Goal: Complete application form

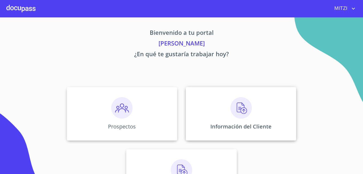
click at [253, 122] on div "Información del Cliente" at bounding box center [241, 113] width 110 height 53
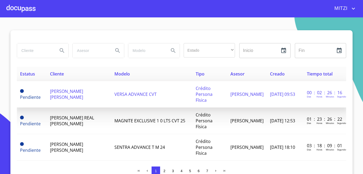
click at [75, 88] on span "[PERSON_NAME] [PERSON_NAME]" at bounding box center [66, 94] width 33 height 12
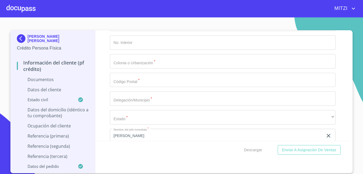
scroll to position [1496, 0]
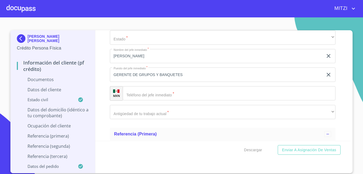
drag, startPoint x: 152, startPoint y: 94, endPoint x: 219, endPoint y: 120, distance: 71.6
click at [152, 94] on input "Documento de identificación.   *" at bounding box center [229, 93] width 213 height 14
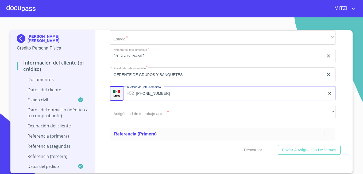
type input "[PHONE_NUMBER]"
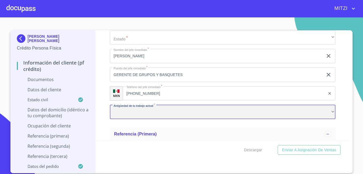
click at [157, 112] on div "​" at bounding box center [222, 112] width 225 height 14
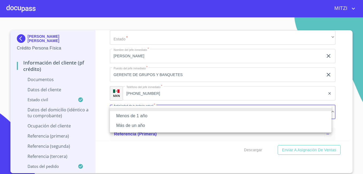
drag, startPoint x: 142, startPoint y: 117, endPoint x: 136, endPoint y: 131, distance: 14.9
click at [136, 131] on ul "Menos de 1 año Más de un año" at bounding box center [220, 119] width 221 height 27
click at [135, 126] on li "Más de un año" at bounding box center [220, 125] width 221 height 10
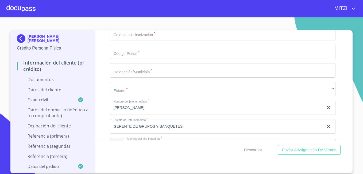
scroll to position [1442, 0]
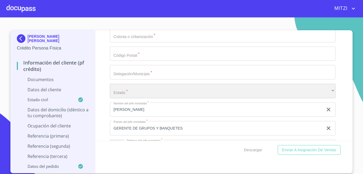
drag, startPoint x: 151, startPoint y: 91, endPoint x: 157, endPoint y: 91, distance: 5.6
click at [157, 91] on div "​" at bounding box center [222, 91] width 225 height 14
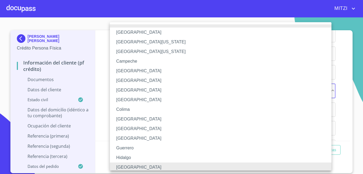
scroll to position [2, 0]
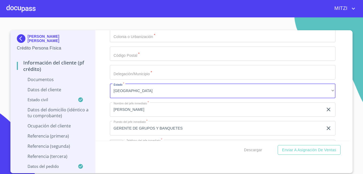
click at [157, 76] on input "Documento de identificación.   *" at bounding box center [222, 72] width 225 height 14
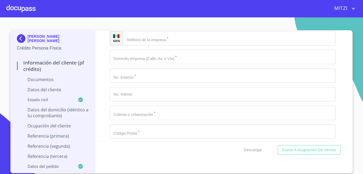
scroll to position [1335, 0]
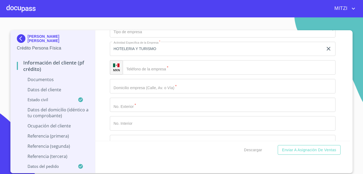
click at [139, 89] on input "Documento de identificación.   *" at bounding box center [222, 86] width 225 height 14
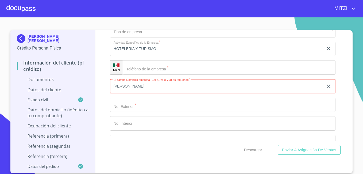
type input "[PERSON_NAME]"
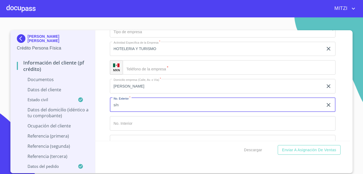
type input "s/n"
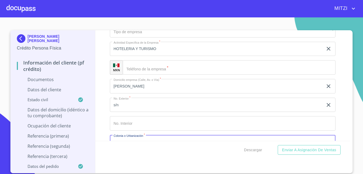
scroll to position [1344, 0]
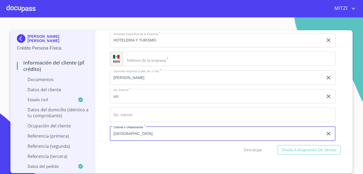
type input "[GEOGRAPHIC_DATA]"
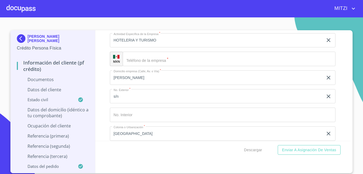
scroll to position [1411, 0]
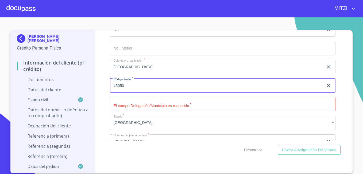
type input "45050"
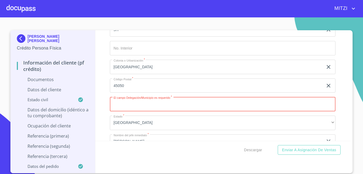
click at [177, 104] on input "Documento de identificación.   *" at bounding box center [222, 104] width 225 height 14
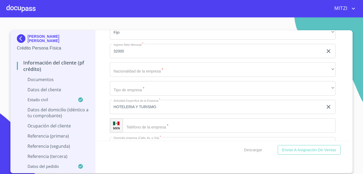
scroll to position [1277, 0]
type input "[GEOGRAPHIC_DATA]"
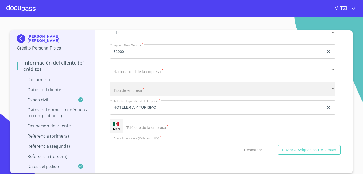
click at [139, 90] on div "​" at bounding box center [222, 88] width 225 height 14
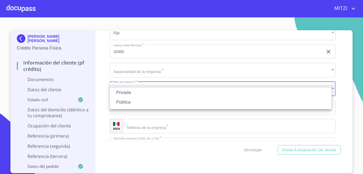
click at [130, 93] on li "Privada" at bounding box center [220, 93] width 221 height 10
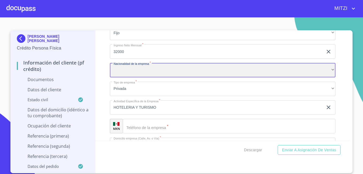
click at [161, 69] on div "​" at bounding box center [222, 70] width 225 height 14
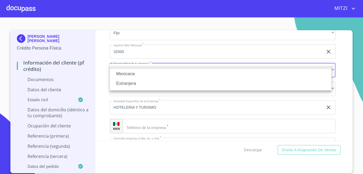
click at [128, 74] on li "Mexicana" at bounding box center [220, 74] width 221 height 10
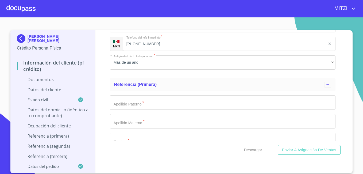
scroll to position [1571, 0]
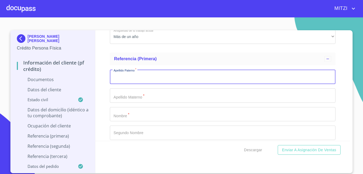
click at [162, 73] on input "Documento de identificación.   *" at bounding box center [222, 76] width 225 height 14
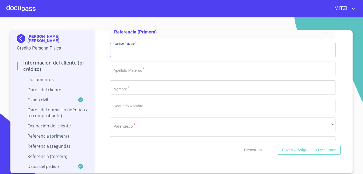
drag, startPoint x: 147, startPoint y: 89, endPoint x: 163, endPoint y: 72, distance: 23.3
click at [148, 88] on input "Documento de identificación.   *" at bounding box center [222, 87] width 225 height 14
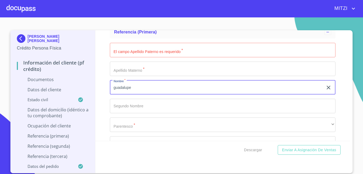
type input "guadalupe"
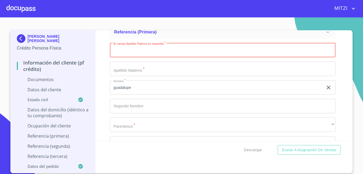
click at [168, 51] on input "Documento de identificación.   *" at bounding box center [222, 50] width 225 height 14
type input "[PERSON_NAME]"
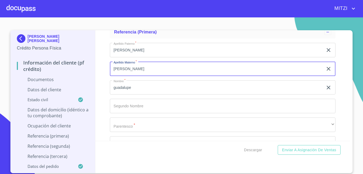
type input "[PERSON_NAME]"
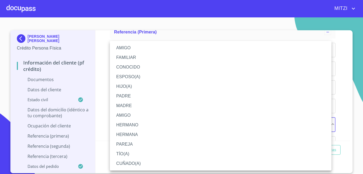
click at [130, 106] on li "MADRE" at bounding box center [220, 106] width 221 height 10
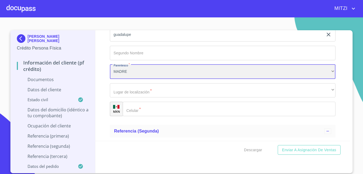
scroll to position [1651, 0]
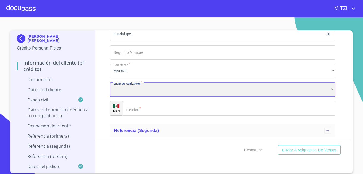
click at [144, 92] on div "​" at bounding box center [222, 90] width 225 height 14
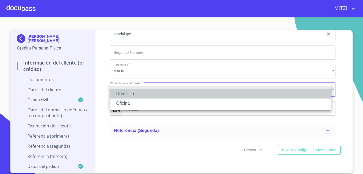
click at [141, 92] on li "Domicilio" at bounding box center [220, 94] width 221 height 10
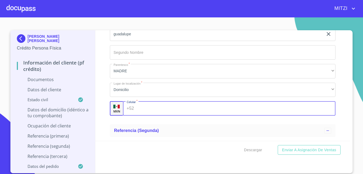
click at [139, 102] on input "Documento de identificación.   *" at bounding box center [235, 108] width 199 height 14
type input "[PHONE_NUMBER]"
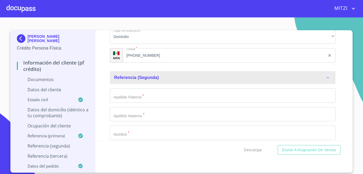
scroll to position [1704, 0]
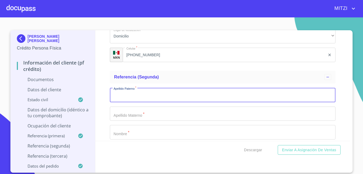
click at [154, 93] on input "Documento de identificación.   *" at bounding box center [222, 95] width 225 height 14
type input "[PERSON_NAME]"
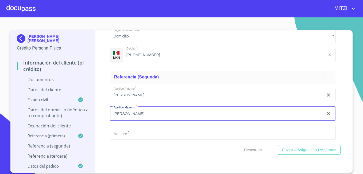
type input "[PERSON_NAME]"
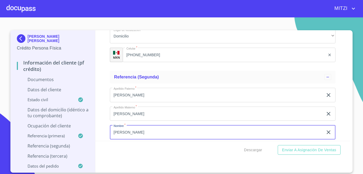
type input "[PERSON_NAME]"
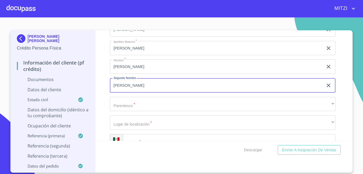
type input "[PERSON_NAME]"
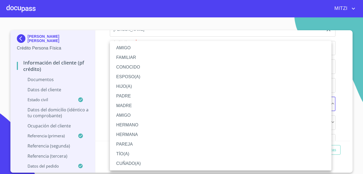
click at [132, 47] on li "AMIGO" at bounding box center [220, 48] width 221 height 10
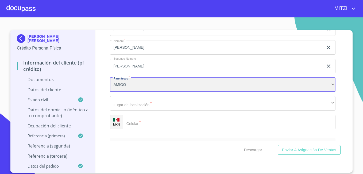
scroll to position [1796, 0]
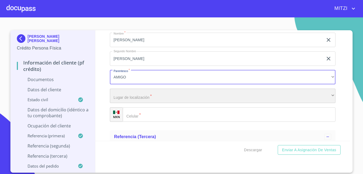
click at [151, 100] on div "​" at bounding box center [222, 95] width 225 height 14
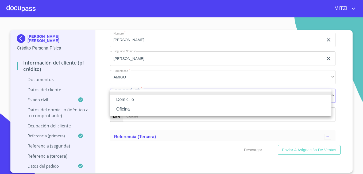
click at [131, 95] on li "Domicilio" at bounding box center [220, 100] width 221 height 10
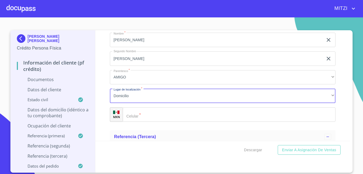
click at [145, 112] on input "Documento de identificación.   *" at bounding box center [229, 114] width 213 height 14
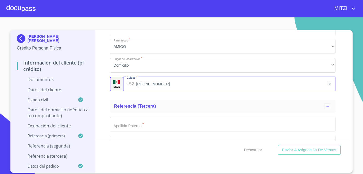
scroll to position [1877, 0]
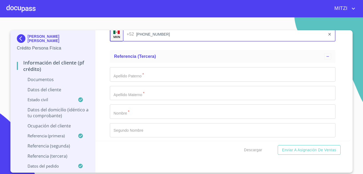
type input "[PHONE_NUMBER]"
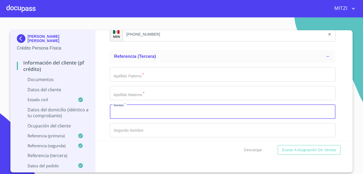
click at [125, 113] on input "Documento de identificación.   *" at bounding box center [222, 111] width 225 height 14
type input "francisco"
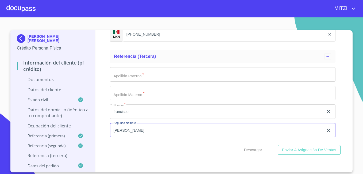
type input "[PERSON_NAME]"
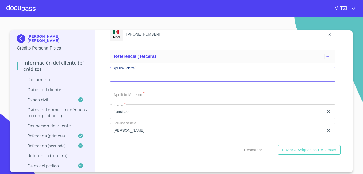
click at [149, 78] on input "Documento de identificación.   *" at bounding box center [222, 74] width 225 height 14
type input "[PERSON_NAME]"
click at [143, 91] on input "Documento de identificación.   *" at bounding box center [222, 93] width 225 height 14
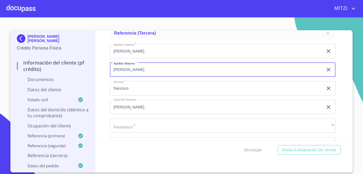
scroll to position [1930, 0]
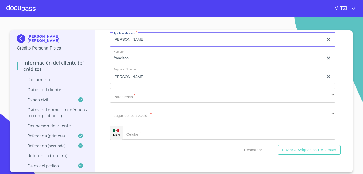
type input "[PERSON_NAME]"
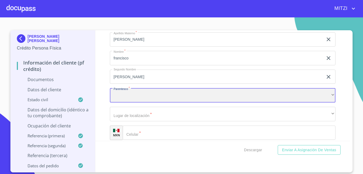
click at [136, 98] on div "​" at bounding box center [222, 95] width 225 height 14
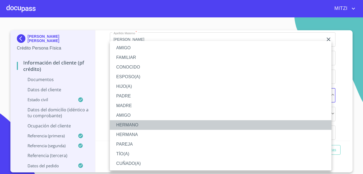
click at [127, 122] on li "HERMANO" at bounding box center [220, 125] width 221 height 10
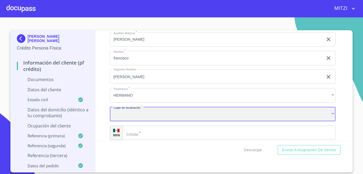
click at [139, 119] on div "​" at bounding box center [222, 114] width 225 height 14
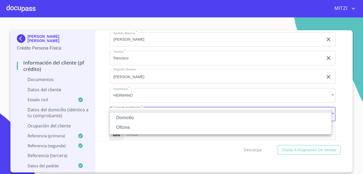
click at [129, 118] on li "Domicilio" at bounding box center [220, 118] width 221 height 10
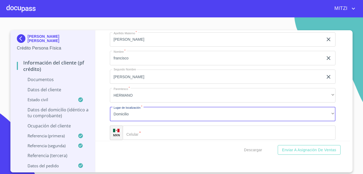
click at [156, 131] on input "Documento de identificación.   *" at bounding box center [229, 132] width 213 height 14
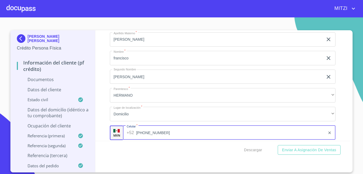
type input "[PHONE_NUMBER]"
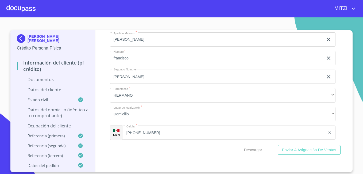
click at [103, 64] on div "Información del cliente (PF crédito) Documentos Documento de identificación.   …" at bounding box center [222, 85] width 255 height 110
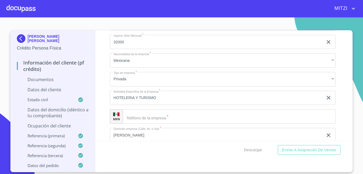
scroll to position [1316, 0]
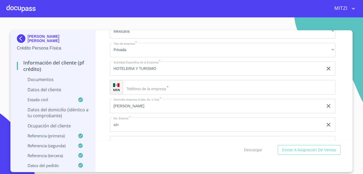
click at [159, 86] on input "Documento de identificación.   *" at bounding box center [229, 87] width 213 height 14
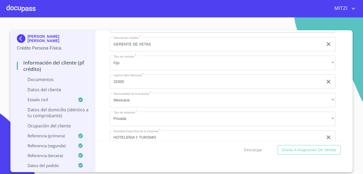
scroll to position [1182, 0]
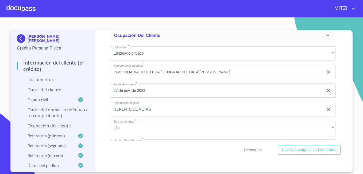
type input "[PHONE_NUMBER]"
click at [103, 89] on div "Información del cliente (PF crédito) Documentos Documento de identificación.   …" at bounding box center [222, 85] width 255 height 110
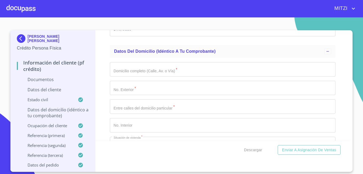
scroll to position [888, 0]
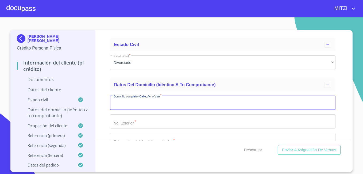
click at [154, 100] on input "Documento de identificación.   *" at bounding box center [222, 102] width 225 height 14
click at [163, 103] on input "anillo periferico" at bounding box center [216, 102] width 213 height 14
type input "anillo periferico sur [PERSON_NAME]"
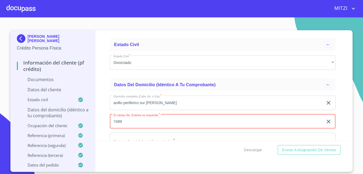
type input "7489"
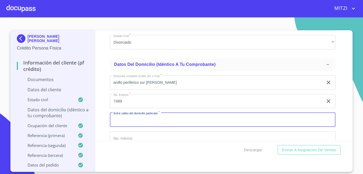
scroll to position [921, 0]
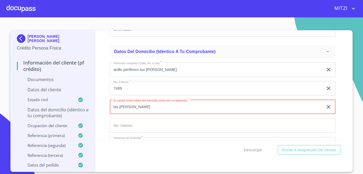
type input "las [PERSON_NAME]"
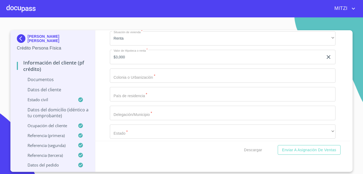
scroll to position [1028, 0]
click at [163, 70] on input "Documento de identificación.   *" at bounding box center [222, 74] width 225 height 14
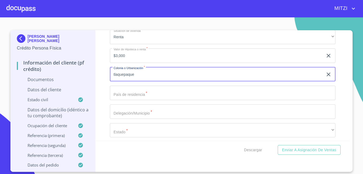
type input "tlaquepaque"
click at [168, 94] on input "Documento de identificación.   *" at bounding box center [222, 92] width 225 height 14
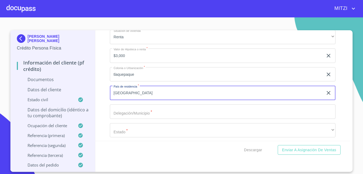
type input "[GEOGRAPHIC_DATA]"
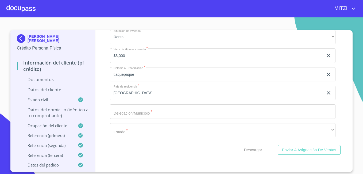
click at [101, 77] on div "Información del cliente (PF crédito) Documentos Documento de identificación.   …" at bounding box center [222, 85] width 255 height 110
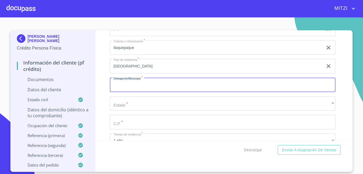
click at [132, 90] on input "Documento de identificación.   *" at bounding box center [222, 84] width 225 height 14
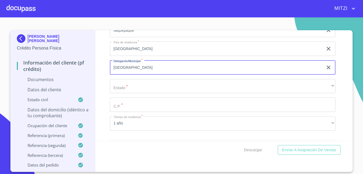
scroll to position [1082, 0]
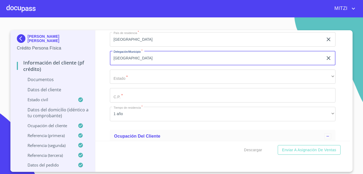
type input "[GEOGRAPHIC_DATA]"
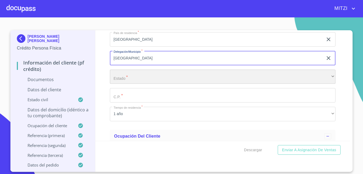
click at [144, 75] on div "​" at bounding box center [222, 76] width 225 height 14
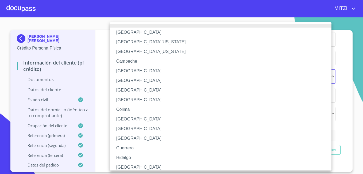
scroll to position [2, 0]
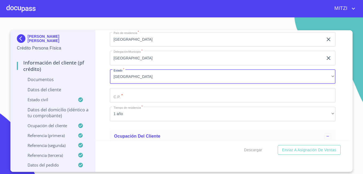
drag, startPoint x: 137, startPoint y: 93, endPoint x: 145, endPoint y: 90, distance: 8.3
click at [142, 91] on input "Documento de identificación.   *" at bounding box center [222, 95] width 225 height 14
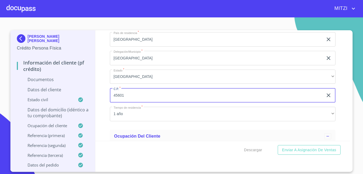
type input "45601"
click at [101, 57] on div "Información del cliente (PF crédito) Documentos Documento de identificación.   …" at bounding box center [222, 85] width 255 height 110
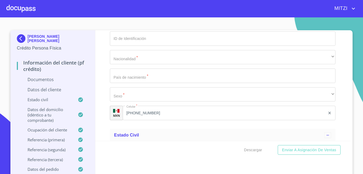
scroll to position [735, 0]
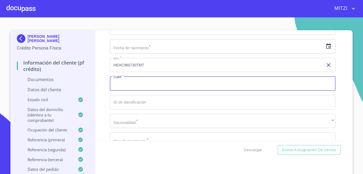
click at [157, 85] on input "Documento de identificación.   *" at bounding box center [222, 83] width 225 height 14
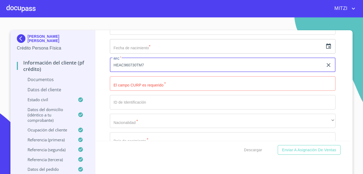
drag, startPoint x: 134, startPoint y: 65, endPoint x: 102, endPoint y: 67, distance: 32.4
click at [102, 67] on div "Información del cliente (PF crédito) Documentos Documento de identificación.   …" at bounding box center [222, 85] width 255 height 110
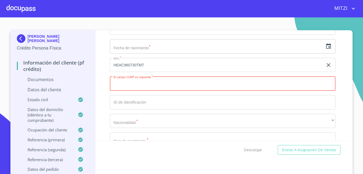
paste input "HEAC960730"
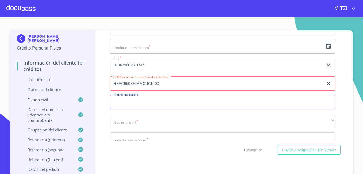
click at [161, 84] on input "HEAC960730MMCRGN 00" at bounding box center [216, 83] width 213 height 14
click at [150, 83] on input "HEAC960730MMCRGN 00" at bounding box center [216, 83] width 213 height 14
type input "HEAC960730MMCRGN00"
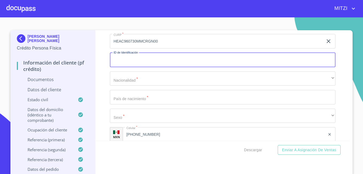
scroll to position [788, 0]
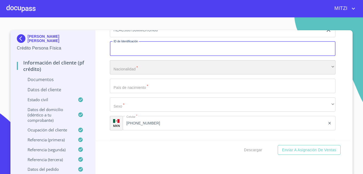
click at [134, 67] on div "​" at bounding box center [222, 67] width 225 height 14
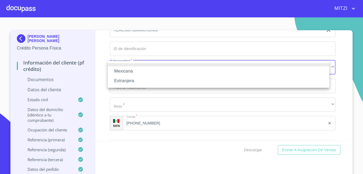
click at [135, 70] on li "Mexicana" at bounding box center [218, 71] width 221 height 10
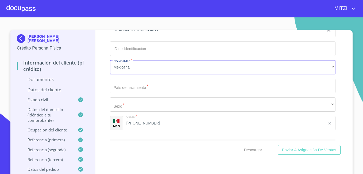
click at [138, 87] on input "Documento de identificación.   *" at bounding box center [222, 86] width 225 height 14
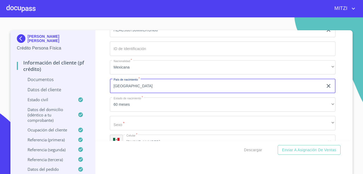
type input "[GEOGRAPHIC_DATA]"
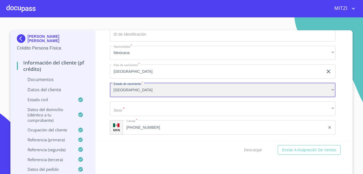
scroll to position [815, 0]
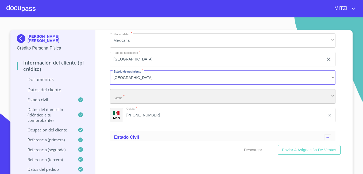
click at [155, 94] on div "​" at bounding box center [222, 96] width 225 height 14
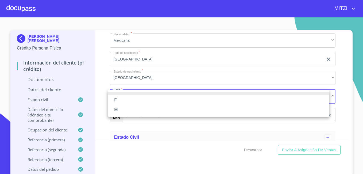
click at [129, 101] on li "F" at bounding box center [218, 100] width 221 height 10
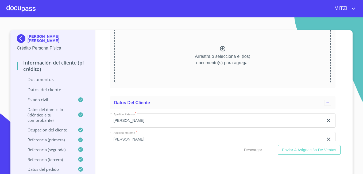
scroll to position [561, 0]
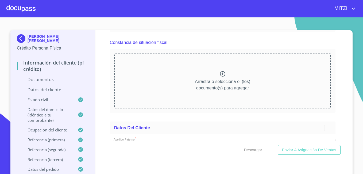
click at [222, 72] on div "Arrastra o selecciona el (los) documento(s) para agregar" at bounding box center [222, 80] width 216 height 54
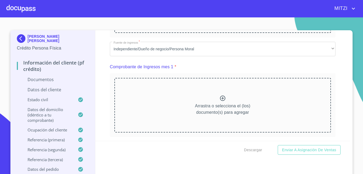
scroll to position [240, 0]
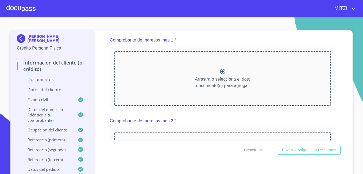
click at [197, 79] on p "Arrastra o selecciona el (los) documento(s) para agregar" at bounding box center [222, 82] width 55 height 13
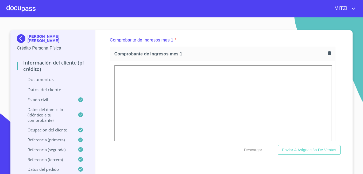
click at [327, 53] on icon "button" at bounding box center [329, 52] width 5 height 5
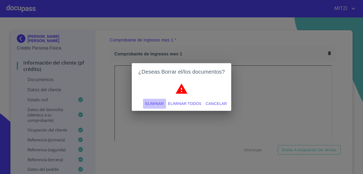
click at [163, 102] on span "Eliminar" at bounding box center [154, 103] width 18 height 7
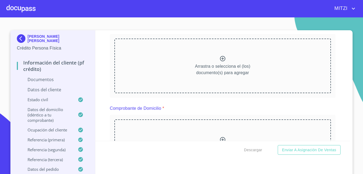
scroll to position [107, 0]
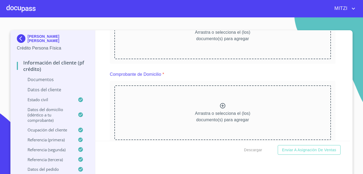
click at [232, 112] on p "Arrastra o selecciona el (los) documento(s) para agregar" at bounding box center [222, 116] width 55 height 13
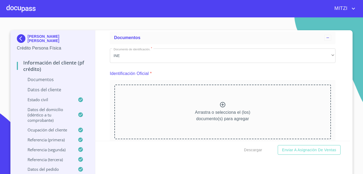
scroll to position [27, 0]
click at [233, 94] on div "Arrastra o selecciona el (los) documento(s) para agregar" at bounding box center [222, 112] width 216 height 54
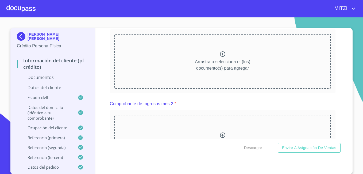
scroll to position [401, 0]
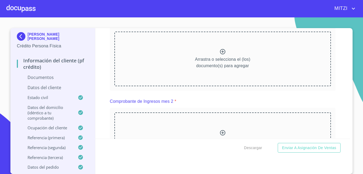
click at [210, 69] on p "Arrastra o selecciona el (los) documento(s) para agregar" at bounding box center [222, 62] width 55 height 13
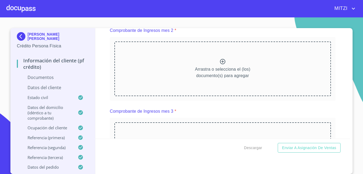
scroll to position [561, 0]
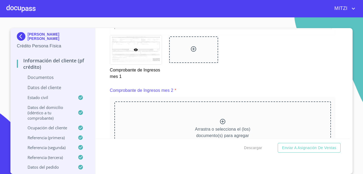
click at [180, 57] on div at bounding box center [193, 49] width 49 height 26
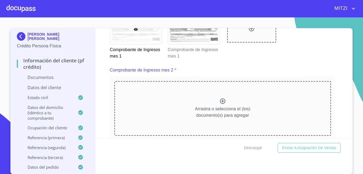
scroll to position [614, 0]
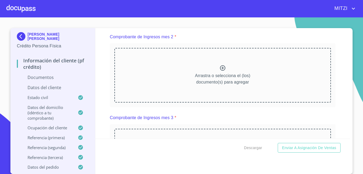
click at [195, 71] on div "Arrastra o selecciona el (los) documento(s) para agregar" at bounding box center [222, 75] width 216 height 54
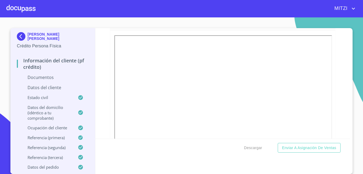
scroll to position [721, 0]
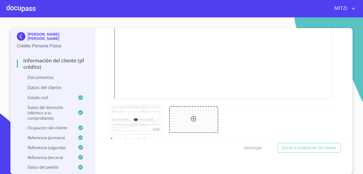
click at [197, 120] on div at bounding box center [193, 119] width 49 height 26
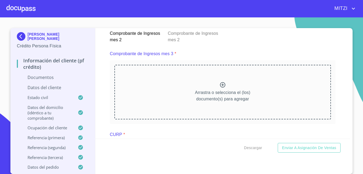
scroll to position [828, 0]
click at [224, 101] on p "Arrastra o selecciona el (los) documento(s) para agregar" at bounding box center [222, 95] width 55 height 13
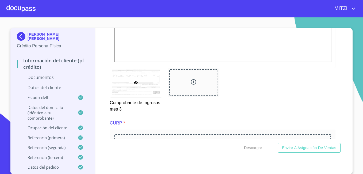
scroll to position [988, 0]
click at [180, 94] on div at bounding box center [193, 82] width 49 height 26
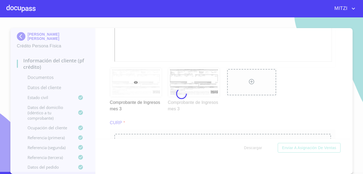
click at [316, 98] on div at bounding box center [181, 93] width 363 height 156
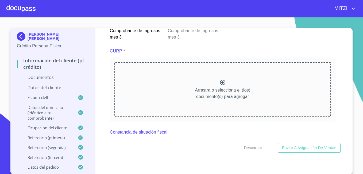
scroll to position [1095, 0]
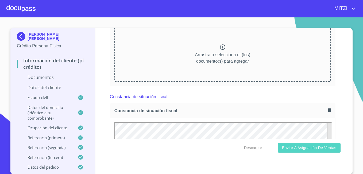
click at [335, 143] on button "Enviar a Asignación de Ventas" at bounding box center [309, 148] width 63 height 10
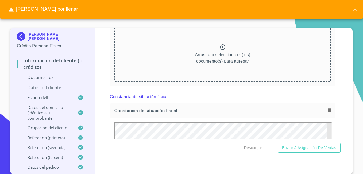
click at [328, 97] on div "Constancia de situación fiscal" at bounding box center [222, 96] width 225 height 13
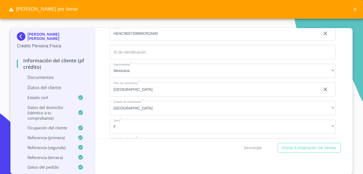
scroll to position [1496, 0]
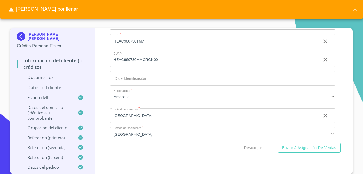
click at [139, 66] on input "HEAC960730MMCRGN00" at bounding box center [213, 60] width 207 height 14
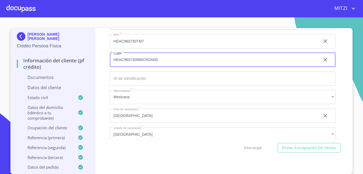
click at [139, 66] on input "HEAC960730MMCRGN00" at bounding box center [213, 60] width 207 height 14
click at [139, 66] on input "HEAC960730MMCRGN00" at bounding box center [216, 60] width 213 height 14
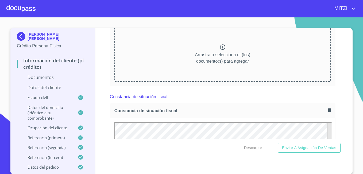
scroll to position [1068, 0]
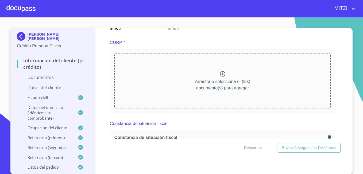
click at [222, 87] on p "Arrastra o selecciona el (los) documento(s) para agregar" at bounding box center [222, 84] width 55 height 13
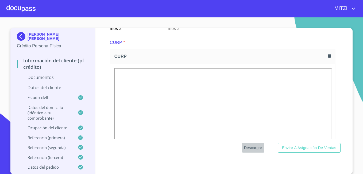
click at [248, 150] on span "Descargar" at bounding box center [253, 147] width 18 height 7
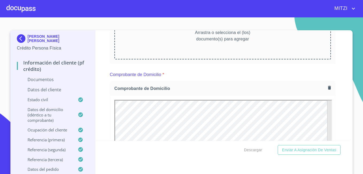
scroll to position [27, 0]
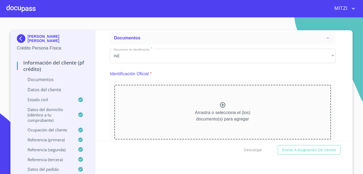
click at [241, 101] on div "Arrastra o selecciona el (los) documento(s) para agregar" at bounding box center [222, 112] width 216 height 54
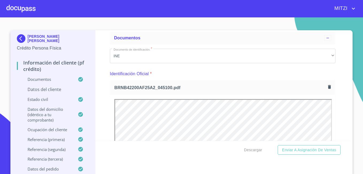
scroll to position [0, 0]
click at [245, 148] on span "Descargar" at bounding box center [253, 149] width 18 height 7
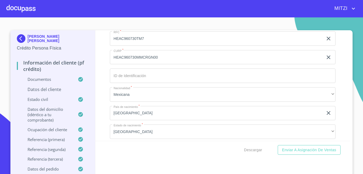
scroll to position [1736, 0]
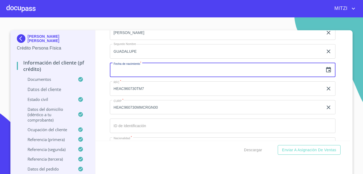
click at [166, 76] on input "text" at bounding box center [216, 70] width 213 height 14
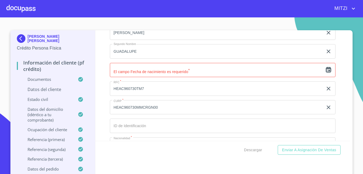
click at [325, 73] on icon "button" at bounding box center [328, 70] width 6 height 6
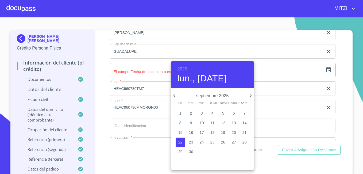
click at [177, 68] on div "2025 lun., [DATE]" at bounding box center [212, 74] width 83 height 27
click at [181, 69] on h6 "2025" at bounding box center [182, 68] width 10 height 7
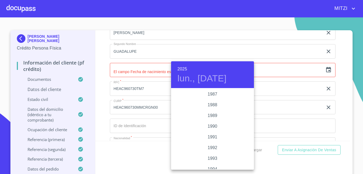
scroll to position [716, 0]
click at [206, 133] on div "1996" at bounding box center [212, 136] width 83 height 11
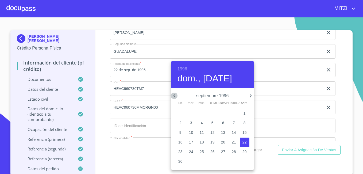
click at [175, 95] on icon "button" at bounding box center [174, 95] width 6 height 6
click at [192, 151] on p "30" at bounding box center [191, 151] width 4 height 5
type input "30 de [DATE]. de 1996"
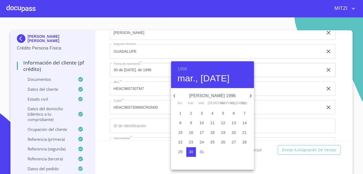
click at [120, 100] on div at bounding box center [181, 87] width 363 height 174
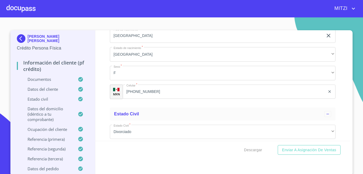
scroll to position [1896, 0]
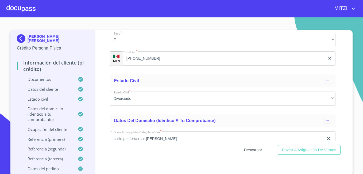
click at [253, 150] on span "Descargar" at bounding box center [253, 149] width 18 height 7
click at [255, 149] on span "Descargar" at bounding box center [253, 149] width 18 height 7
click at [100, 125] on div "Información del cliente (PF crédito) Documentos Documento de identificación.   …" at bounding box center [222, 85] width 255 height 110
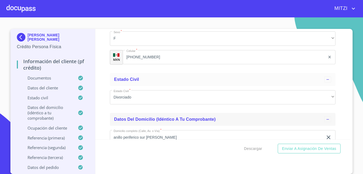
scroll to position [2, 0]
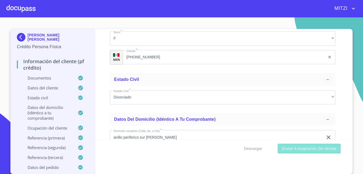
click at [288, 148] on span "Enviar a Asignación de Ventas" at bounding box center [309, 148] width 54 height 7
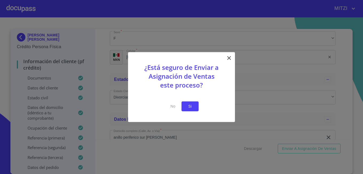
click at [187, 106] on span "Si" at bounding box center [190, 106] width 9 height 7
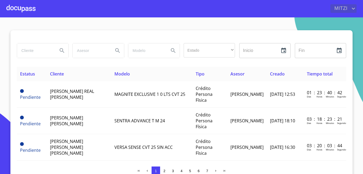
click at [350, 6] on icon "account of current user" at bounding box center [353, 8] width 6 height 6
click at [349, 13] on li "Salir" at bounding box center [347, 11] width 17 height 10
